Goal: Task Accomplishment & Management: Manage account settings

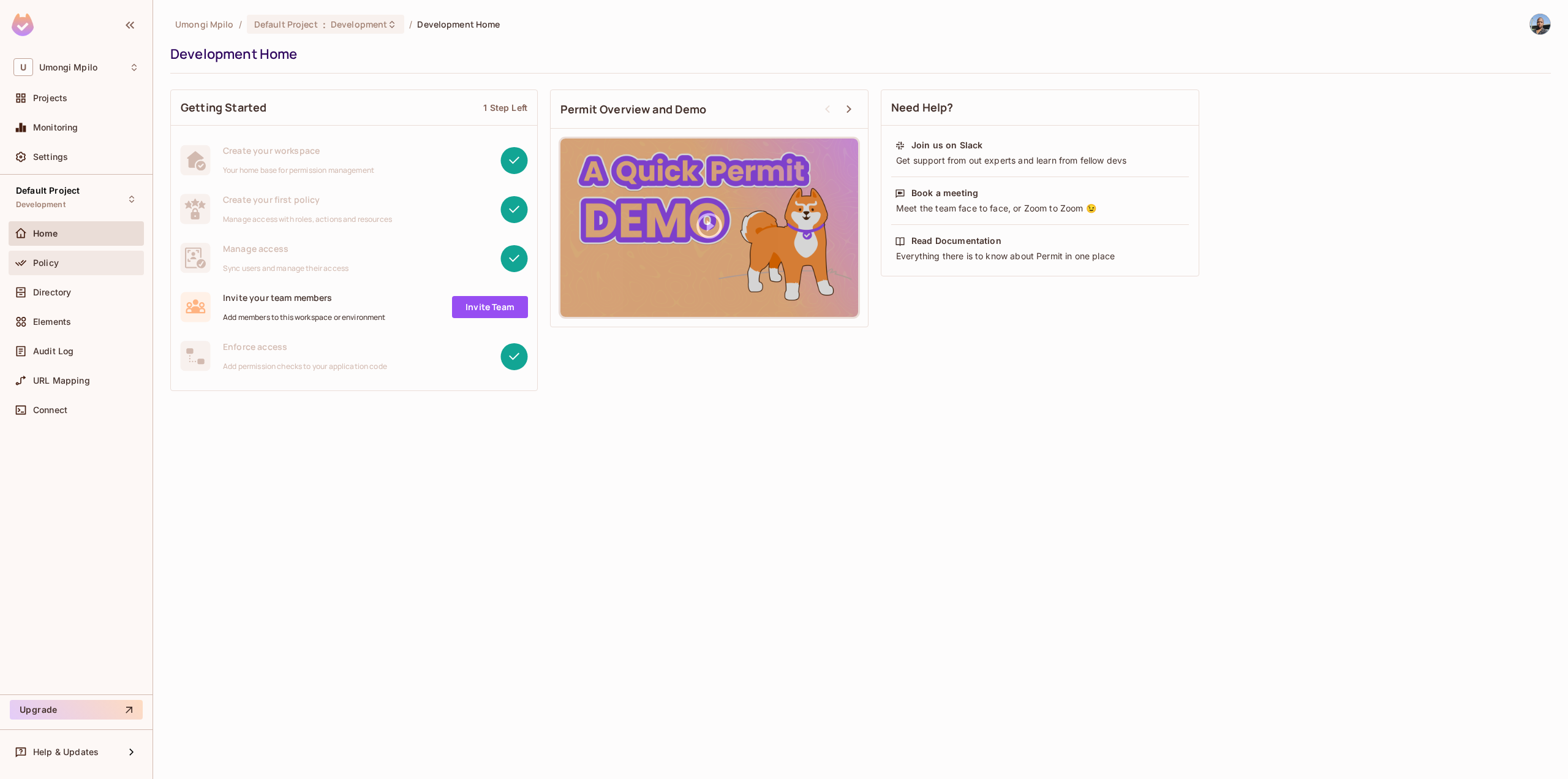
click at [69, 270] on div "Policy" at bounding box center [76, 262] width 135 height 24
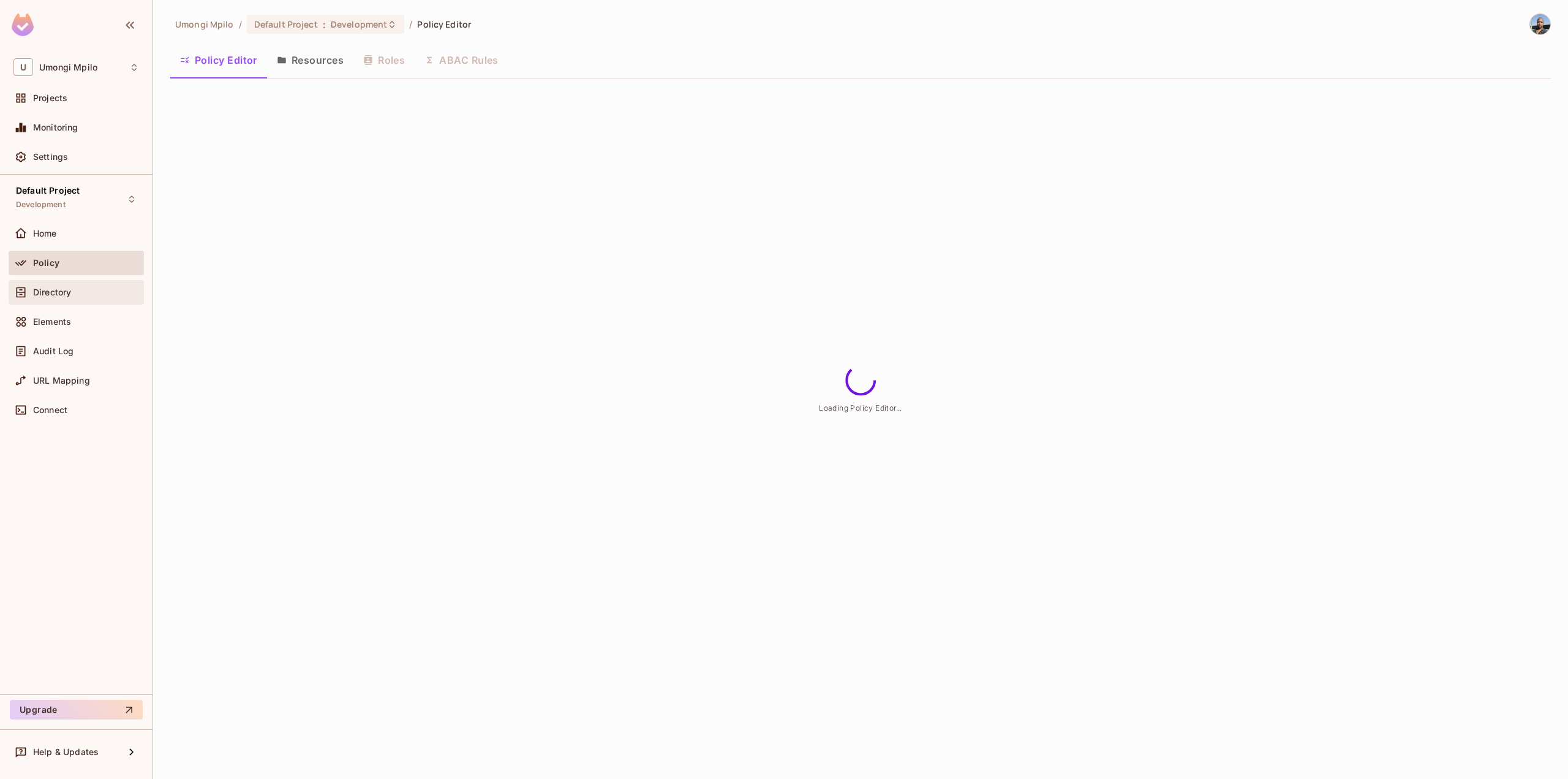
click at [53, 302] on div "Directory" at bounding box center [76, 292] width 135 height 24
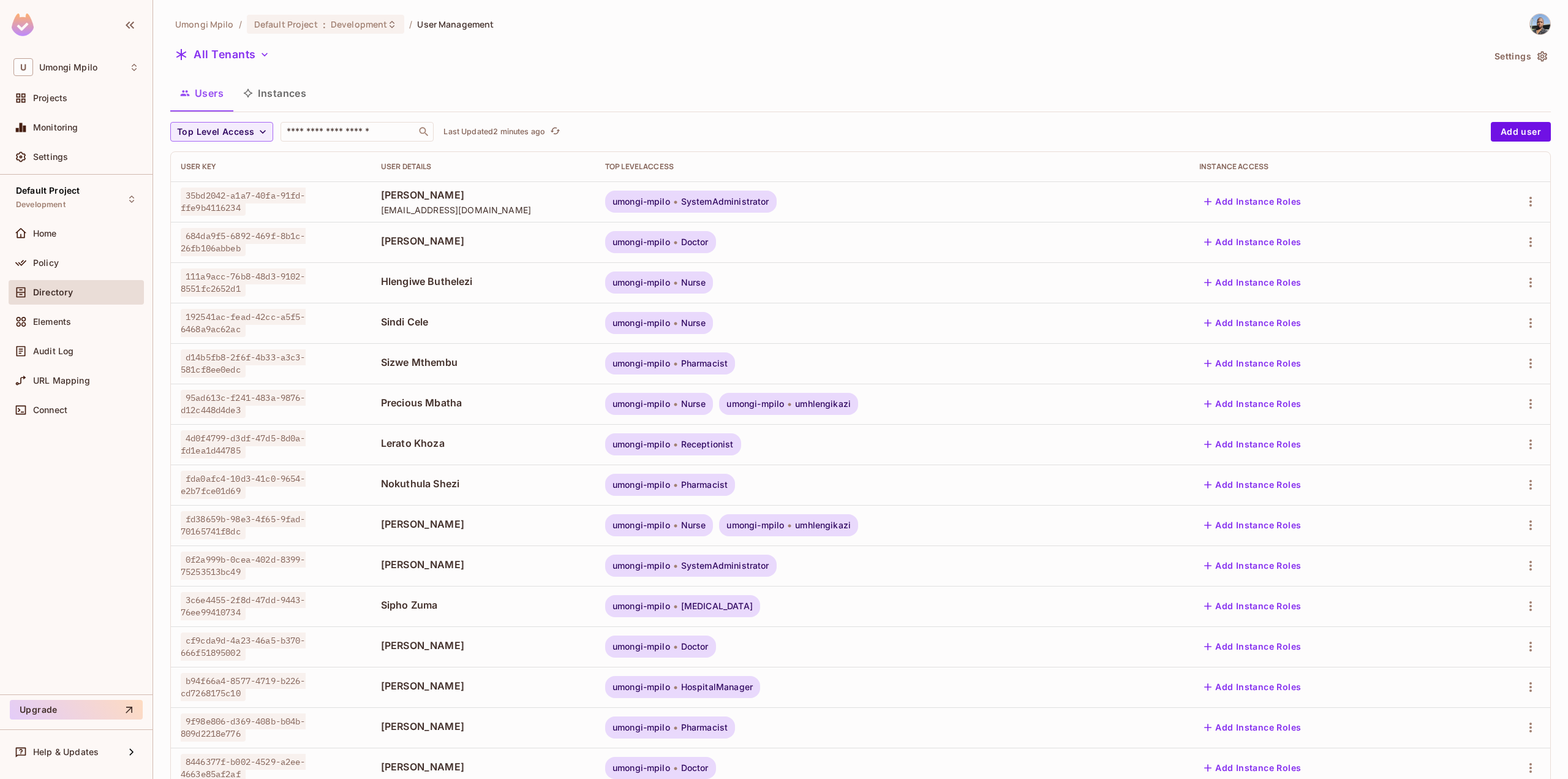
scroll to position [77, 0]
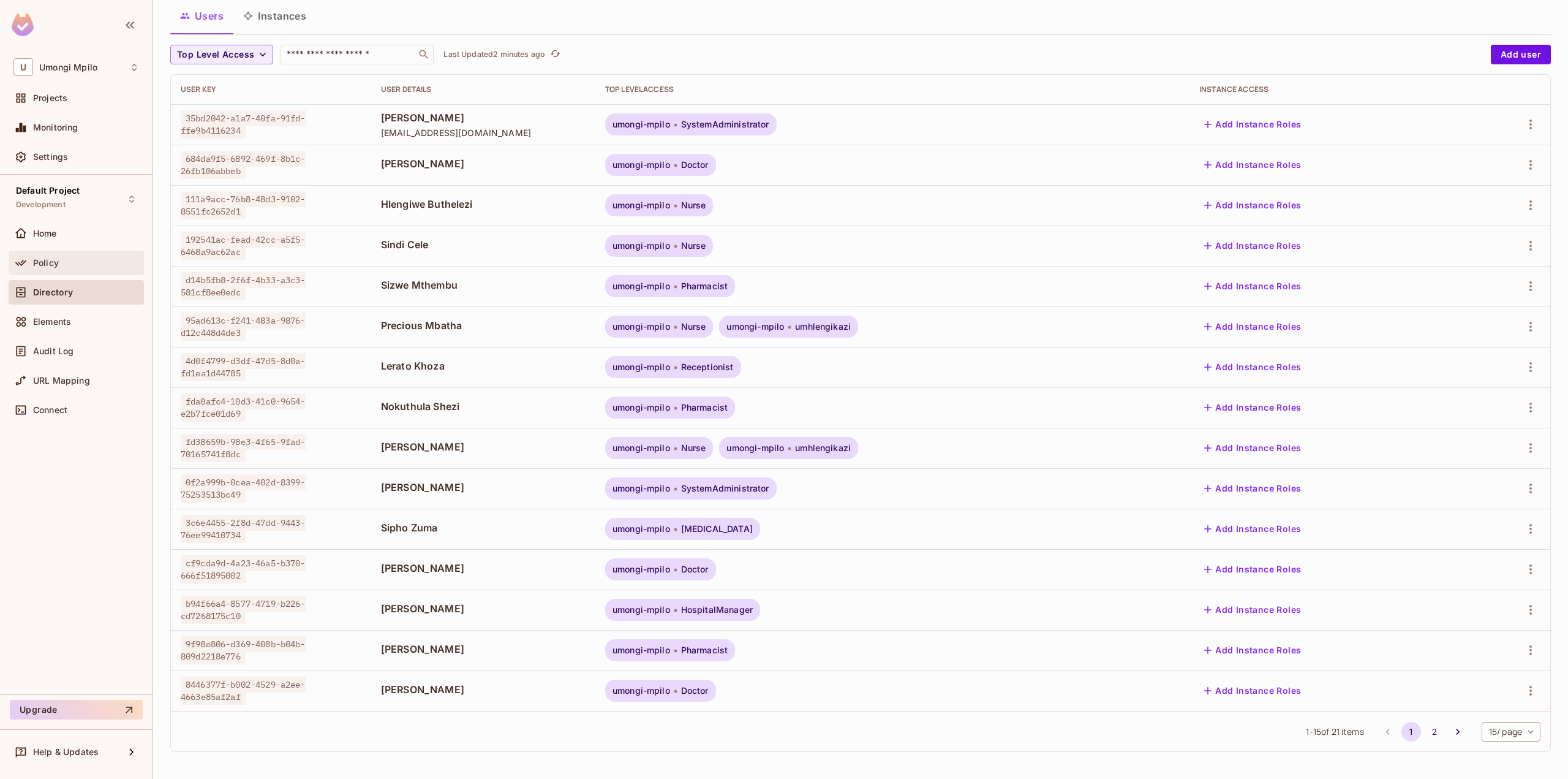
click at [50, 265] on span "Policy" at bounding box center [46, 263] width 26 height 10
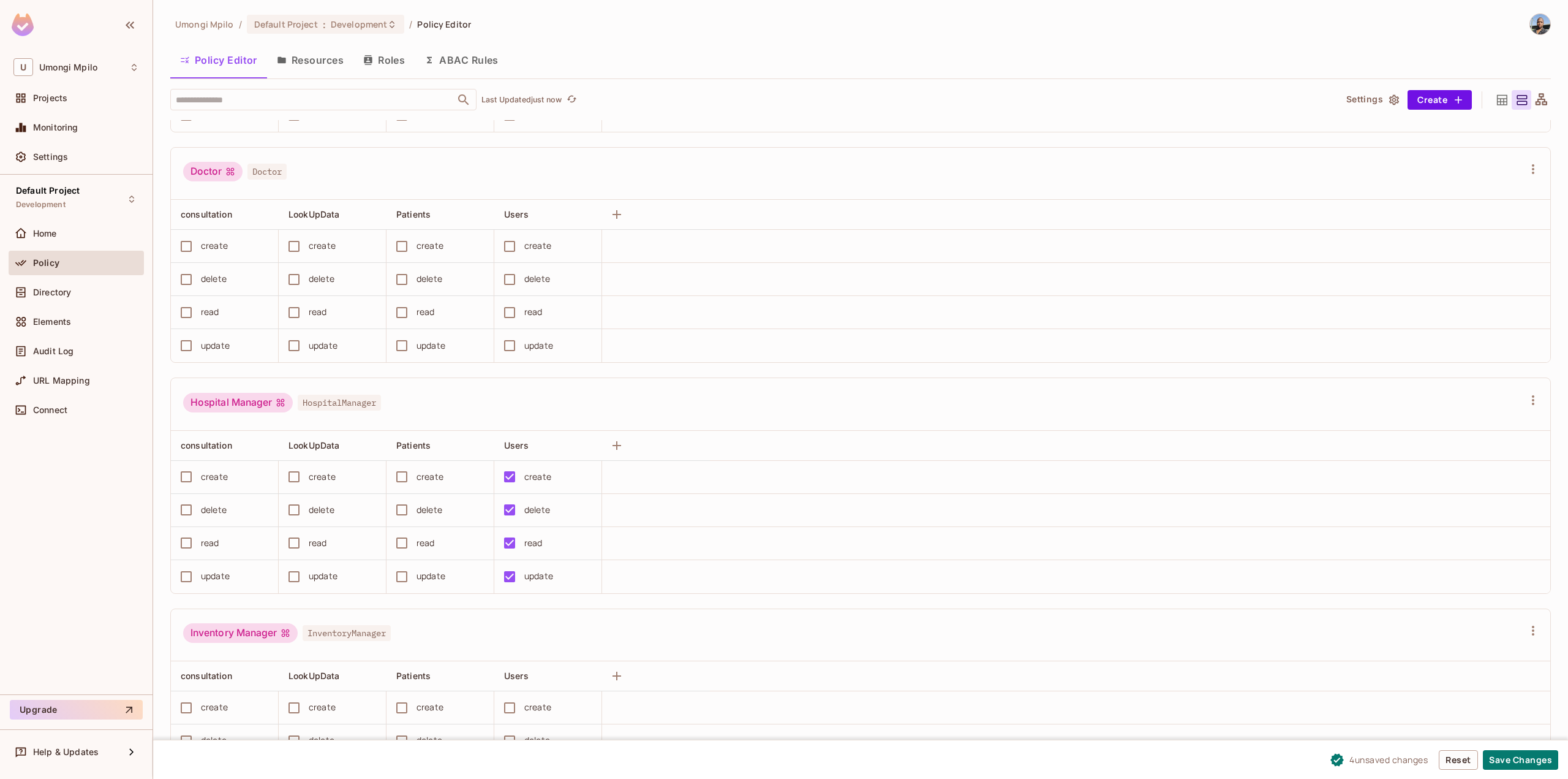
scroll to position [409, 0]
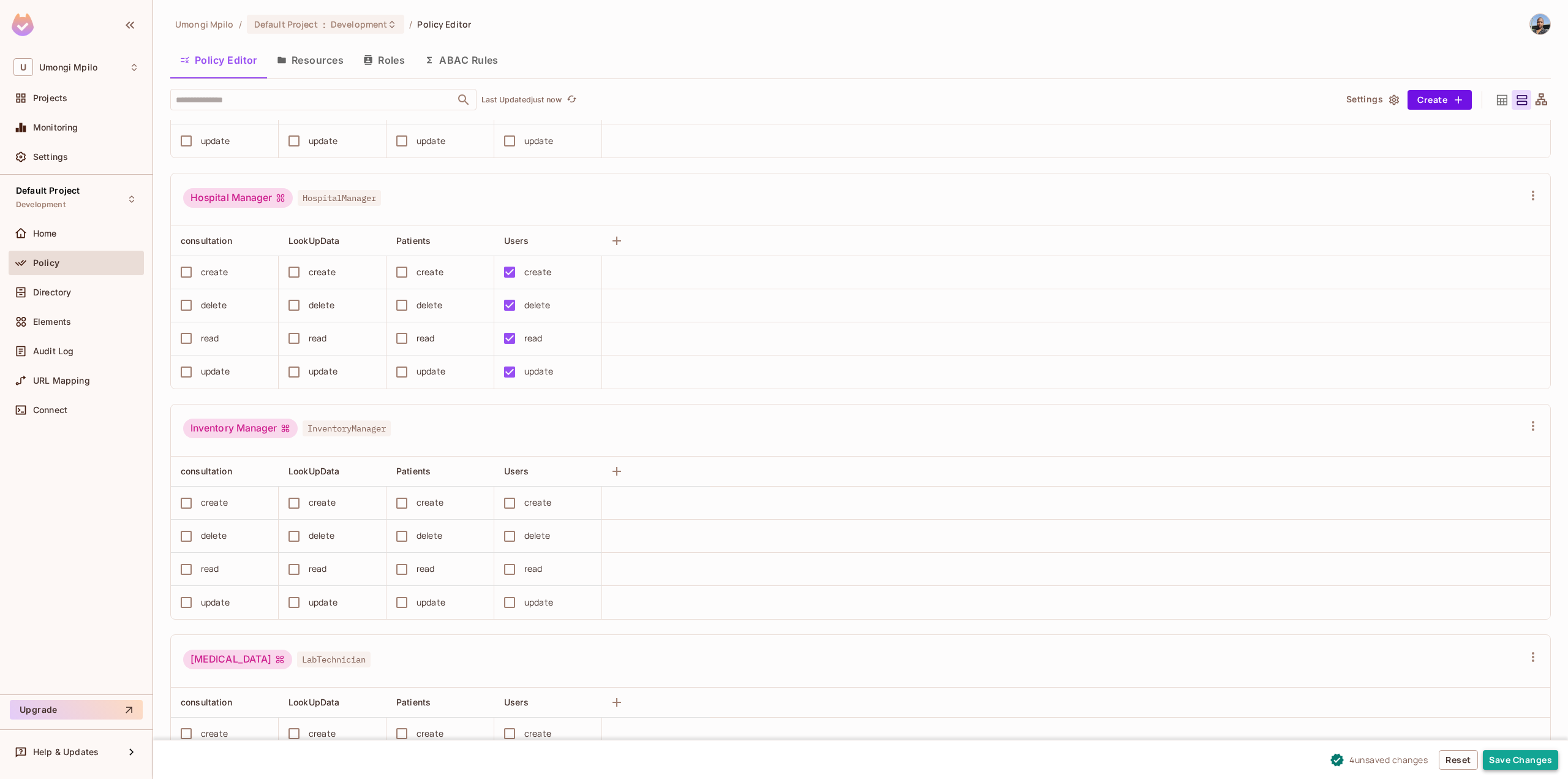
click at [1502, 752] on button "Save Changes" at bounding box center [1520, 760] width 76 height 19
